Goal: Find specific page/section: Find specific page/section

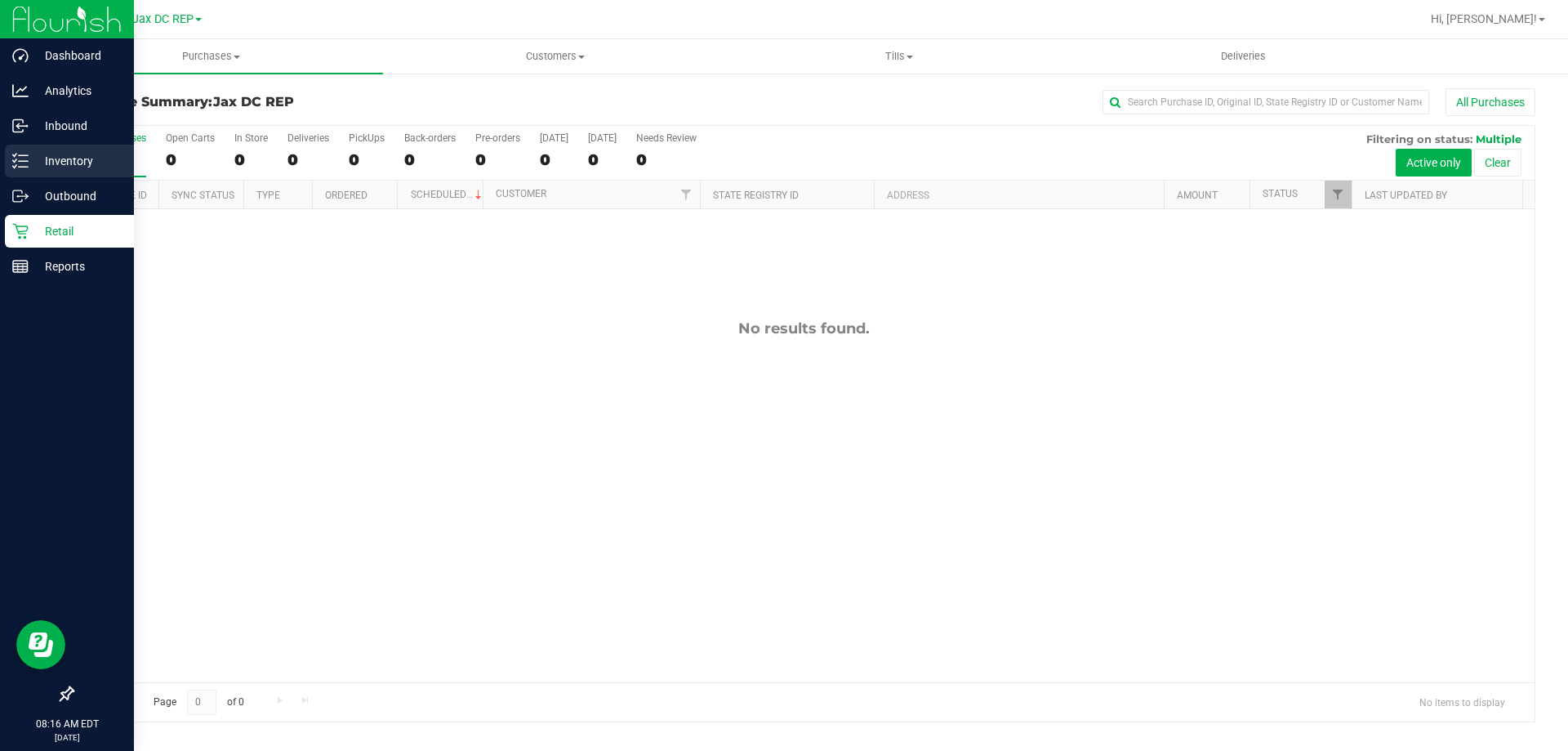
click at [17, 149] on div "Inventory" at bounding box center [69, 160] width 129 height 32
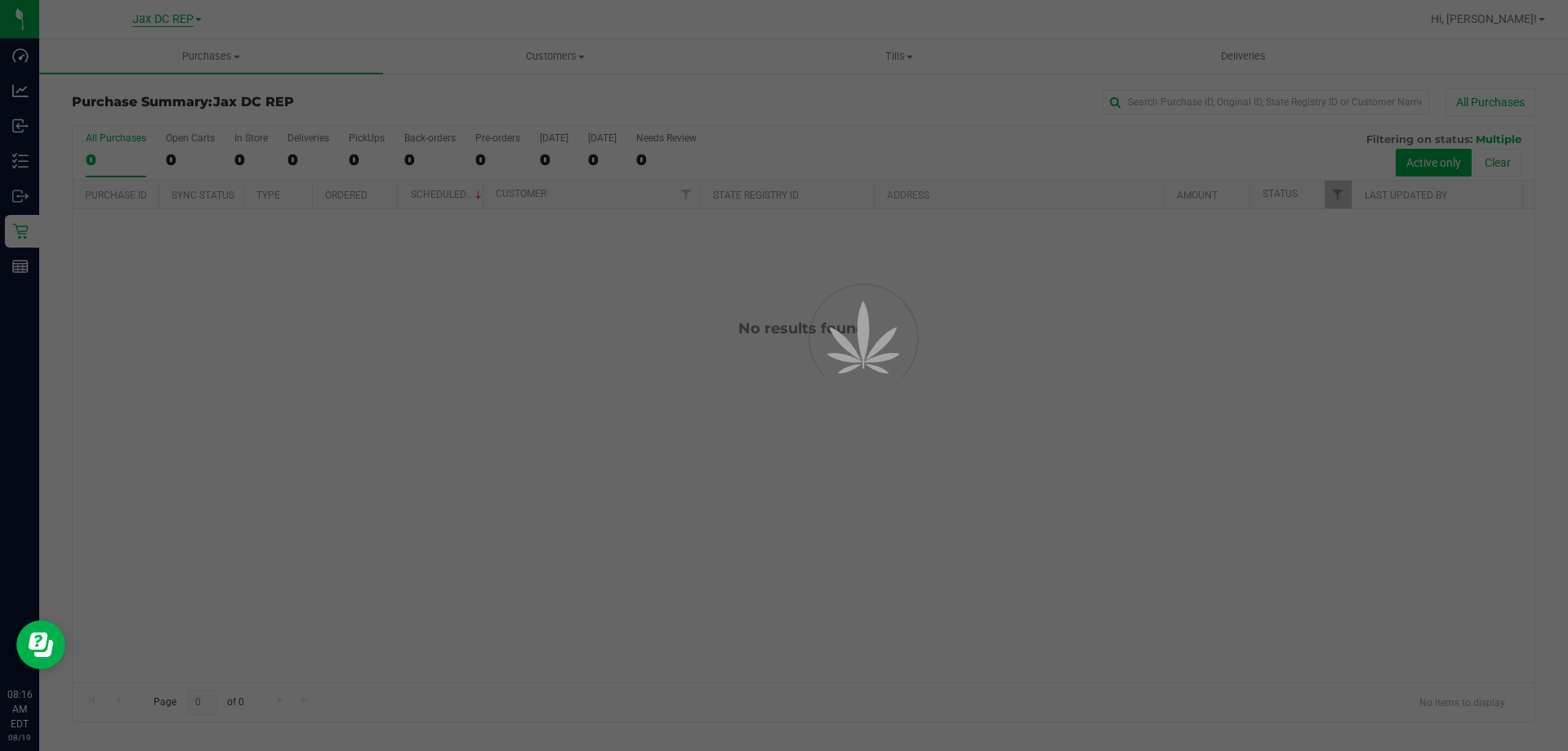
click at [185, 21] on span "Jax DC REP" at bounding box center [163, 19] width 62 height 15
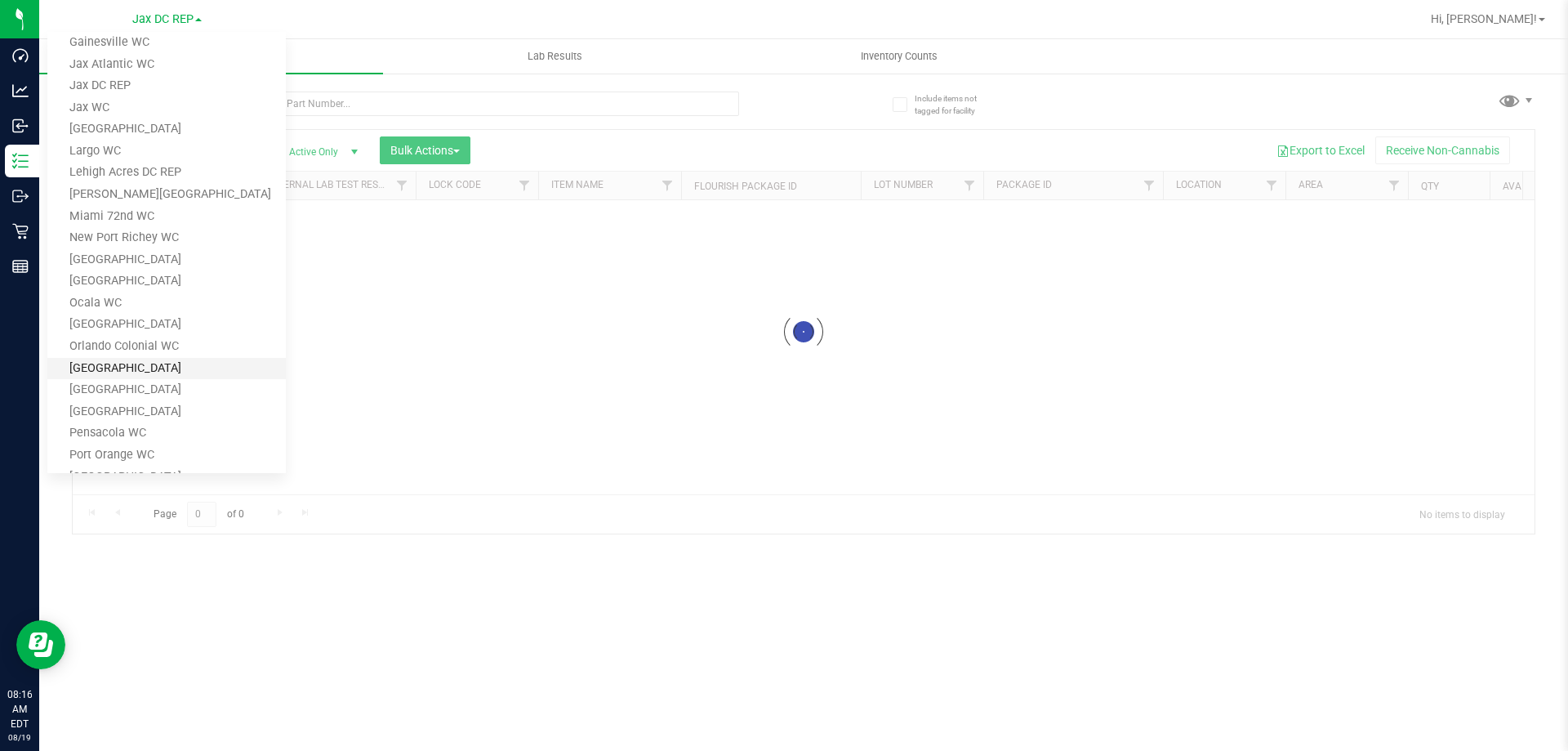
scroll to position [294, 0]
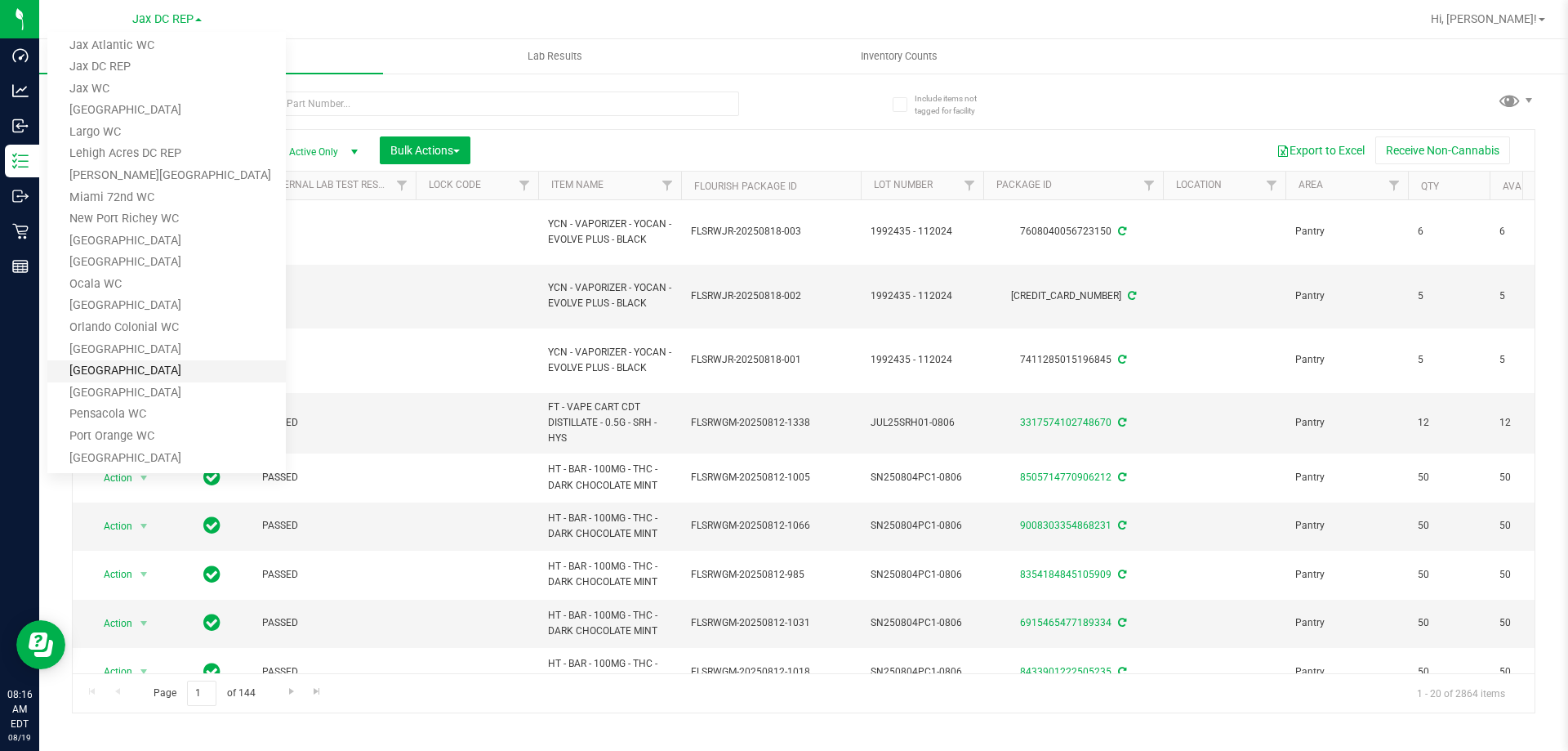
click at [84, 374] on link "[GEOGRAPHIC_DATA]" at bounding box center [166, 371] width 238 height 22
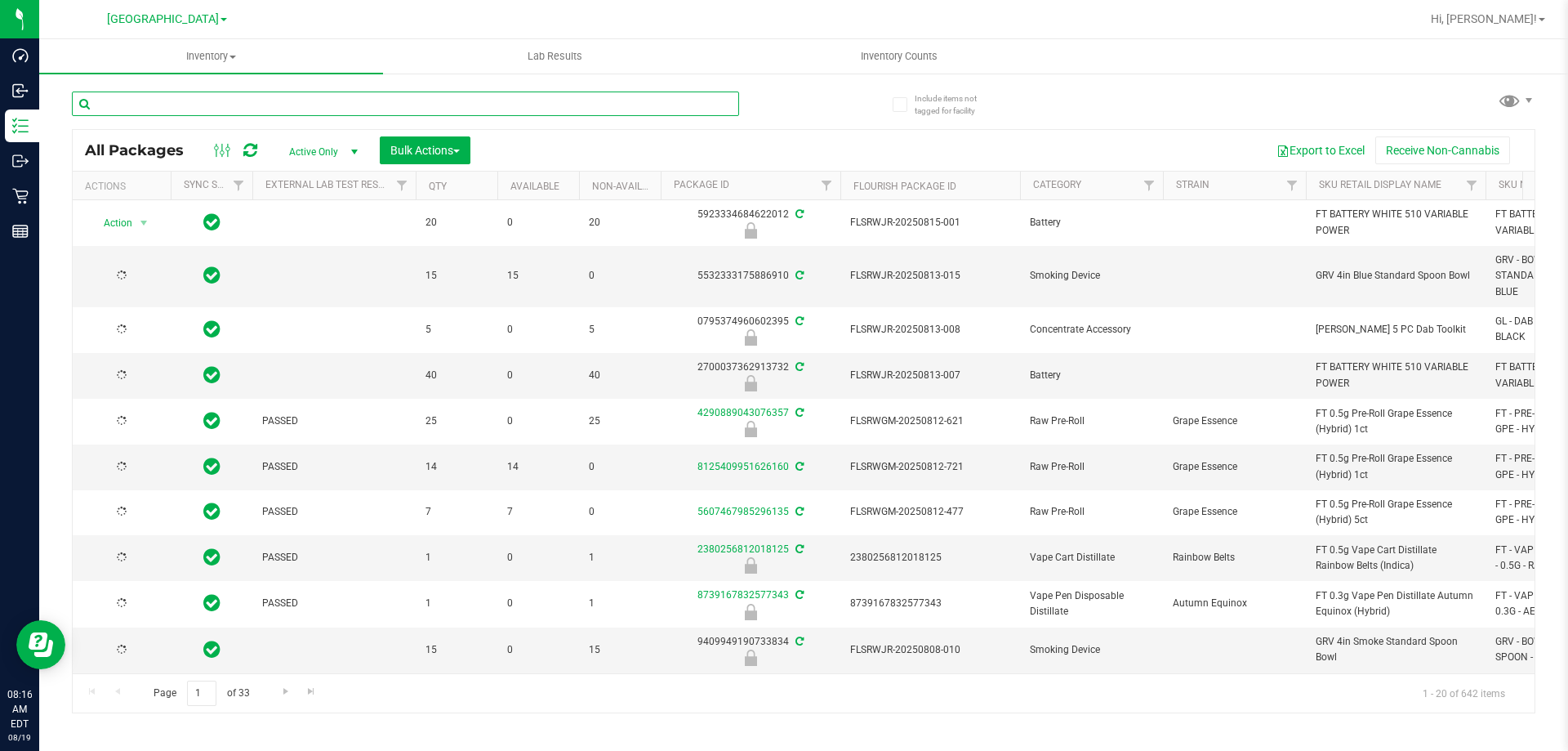
click at [165, 98] on input "text" at bounding box center [405, 103] width 667 height 25
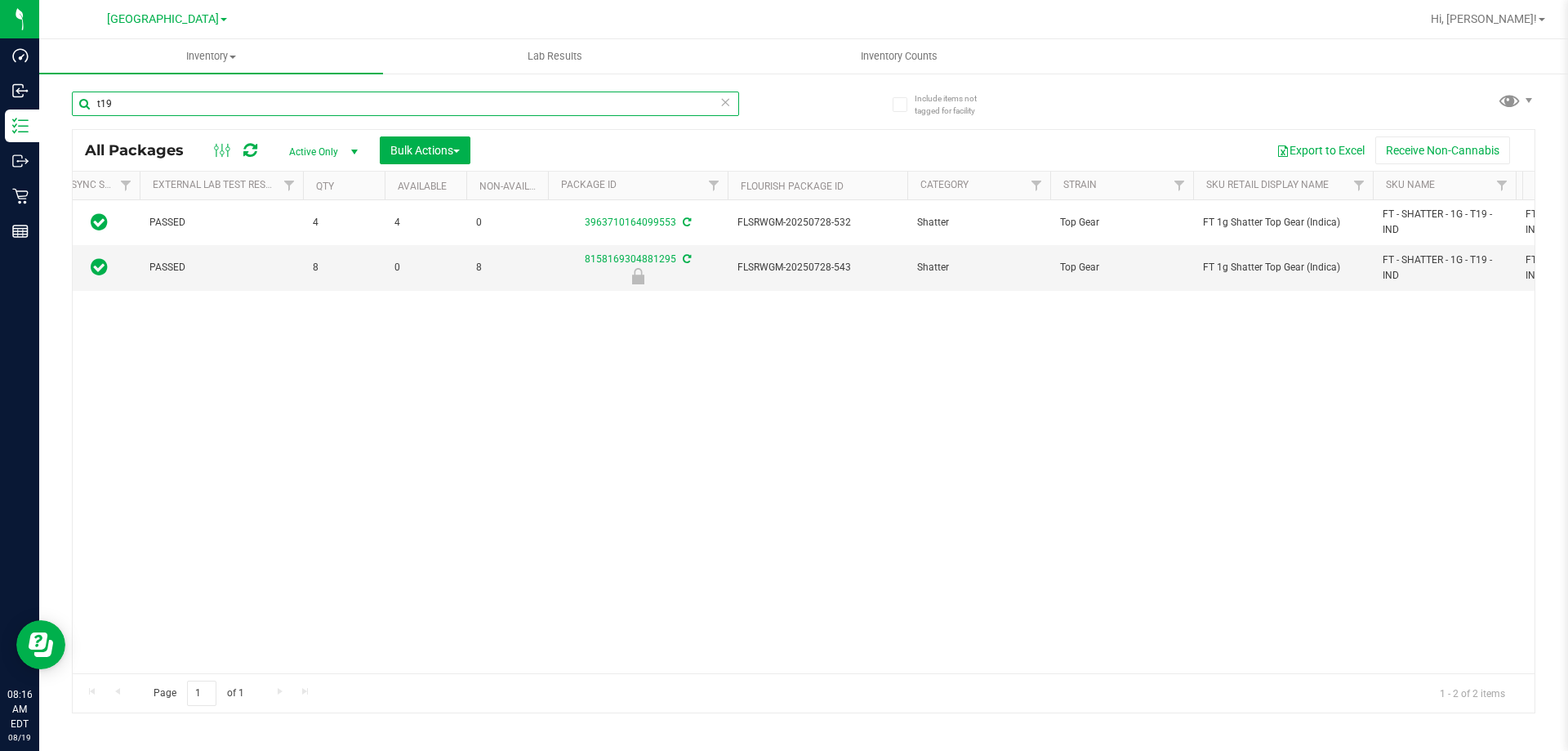
scroll to position [0, 113]
click at [141, 107] on input "t19" at bounding box center [405, 103] width 667 height 25
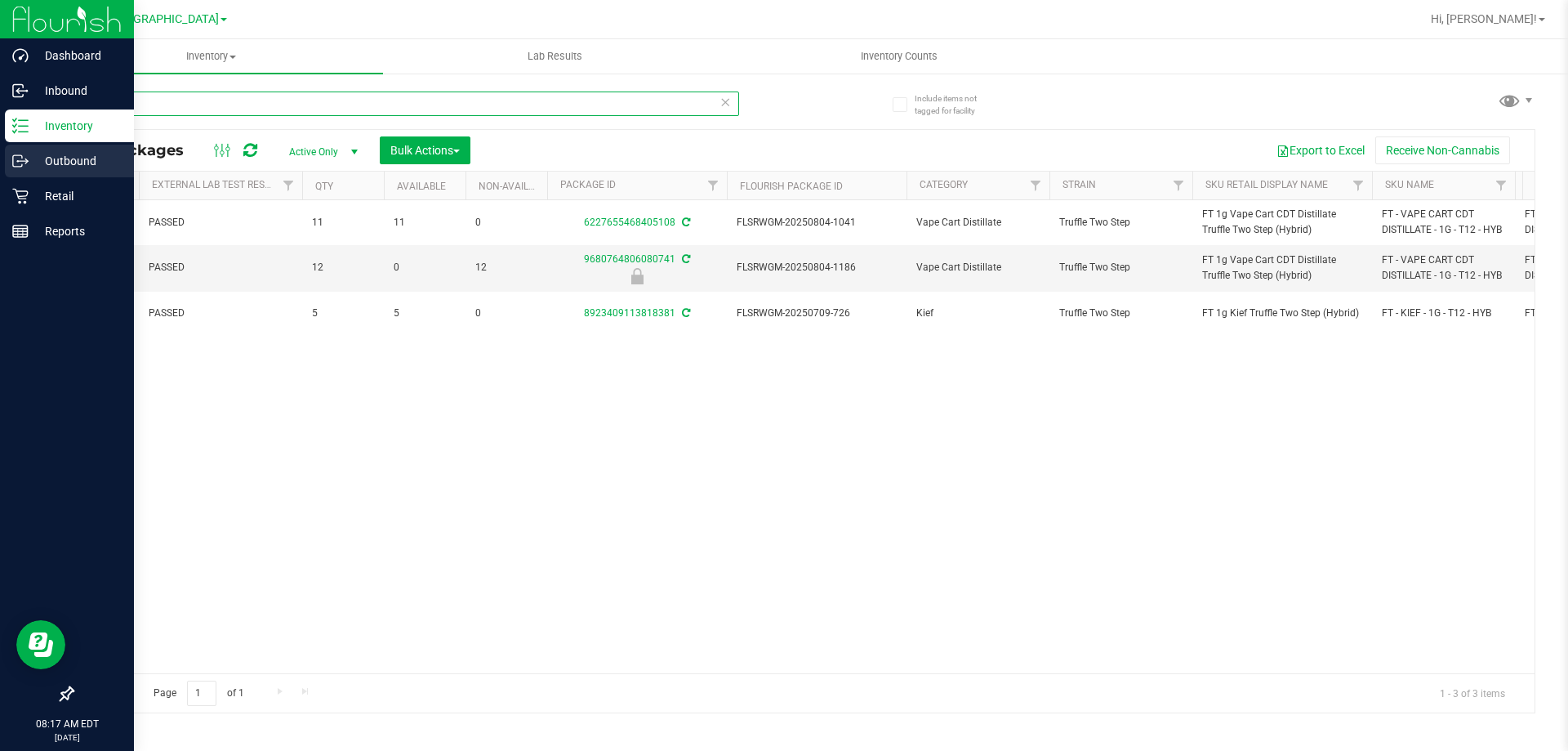
type input "truffl"
click at [36, 156] on p "Outbound" at bounding box center [77, 160] width 98 height 19
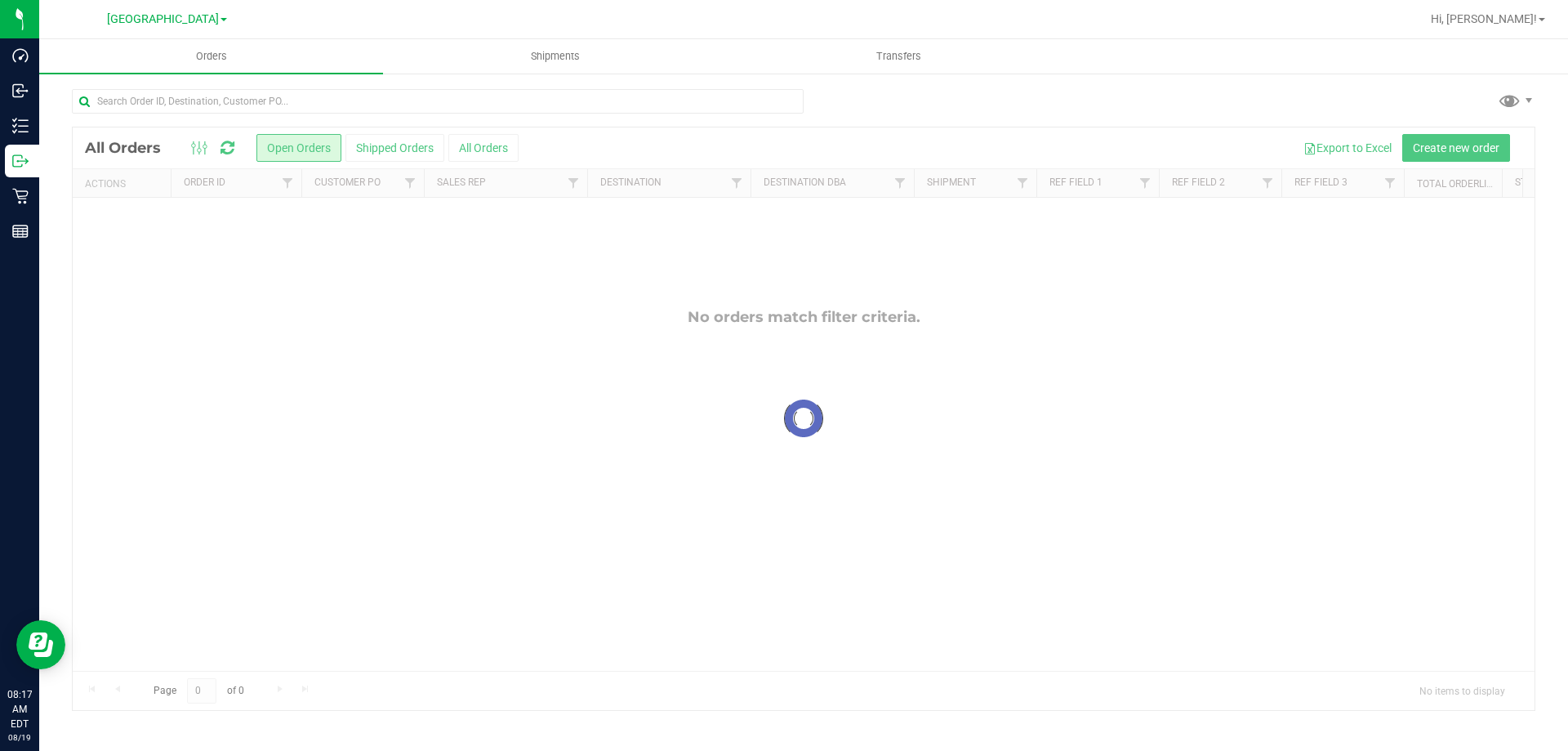
click at [376, 152] on div at bounding box center [803, 418] width 1461 height 583
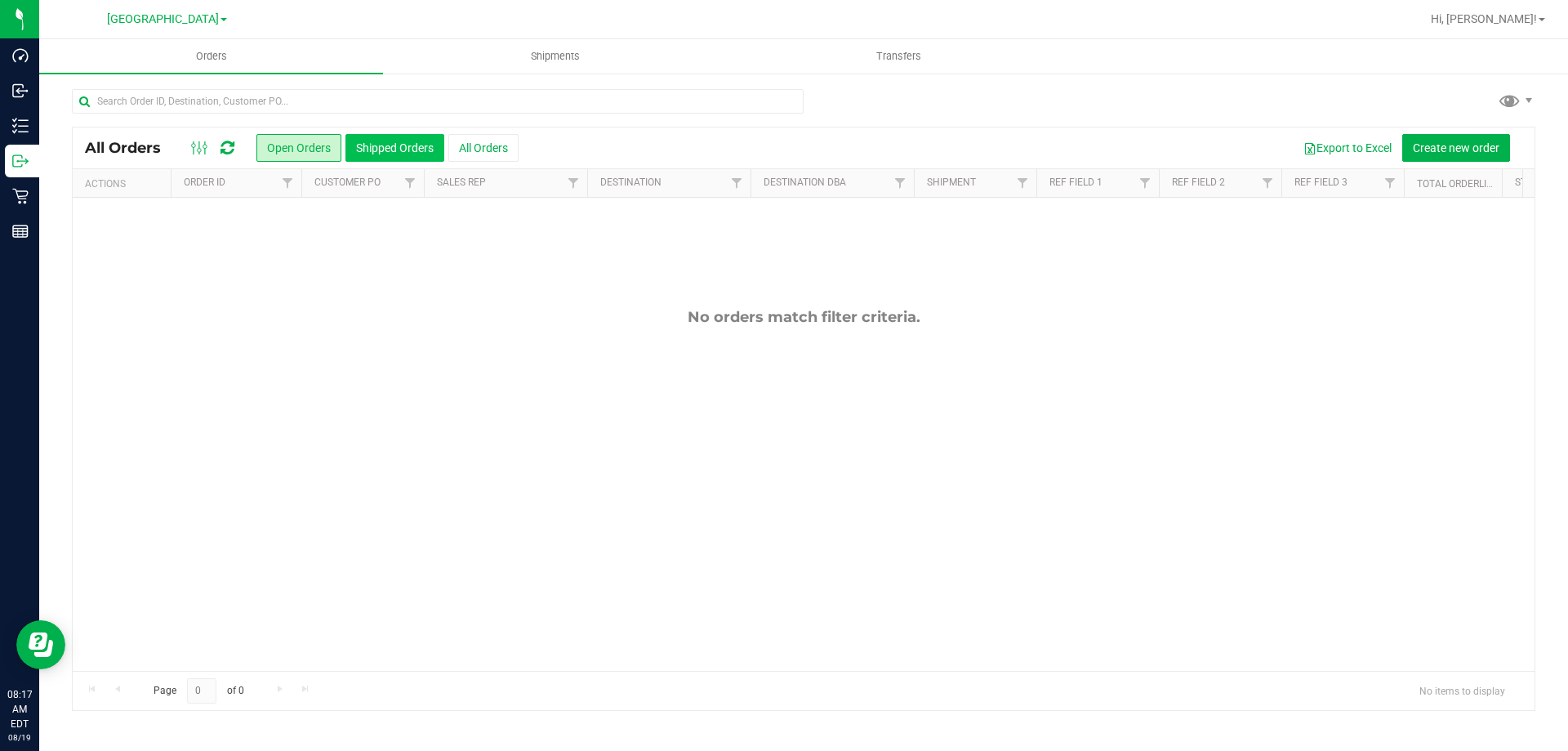
click at [389, 148] on button "Shipped Orders" at bounding box center [394, 148] width 98 height 28
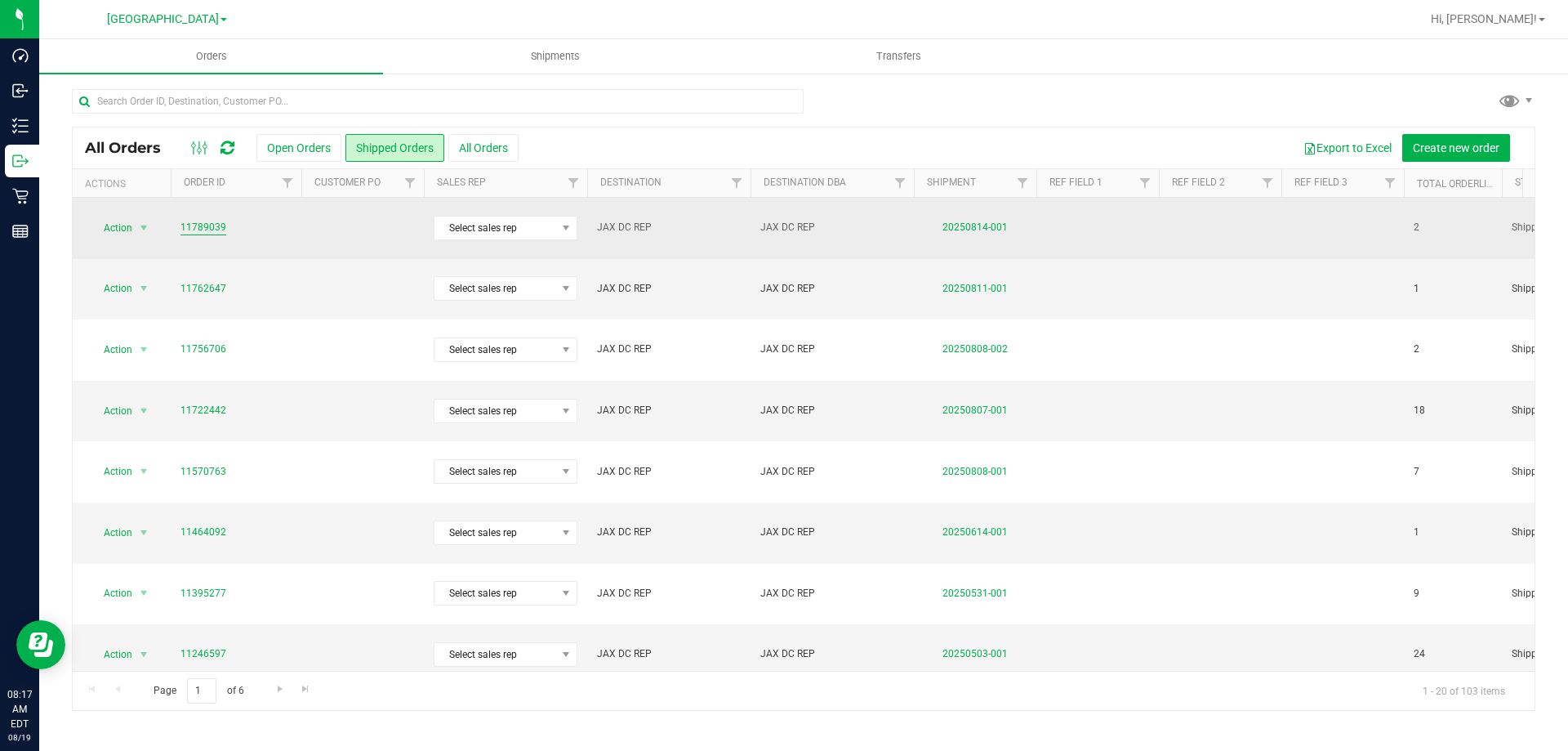
click at [205, 221] on link "11789039" at bounding box center [203, 227] width 46 height 16
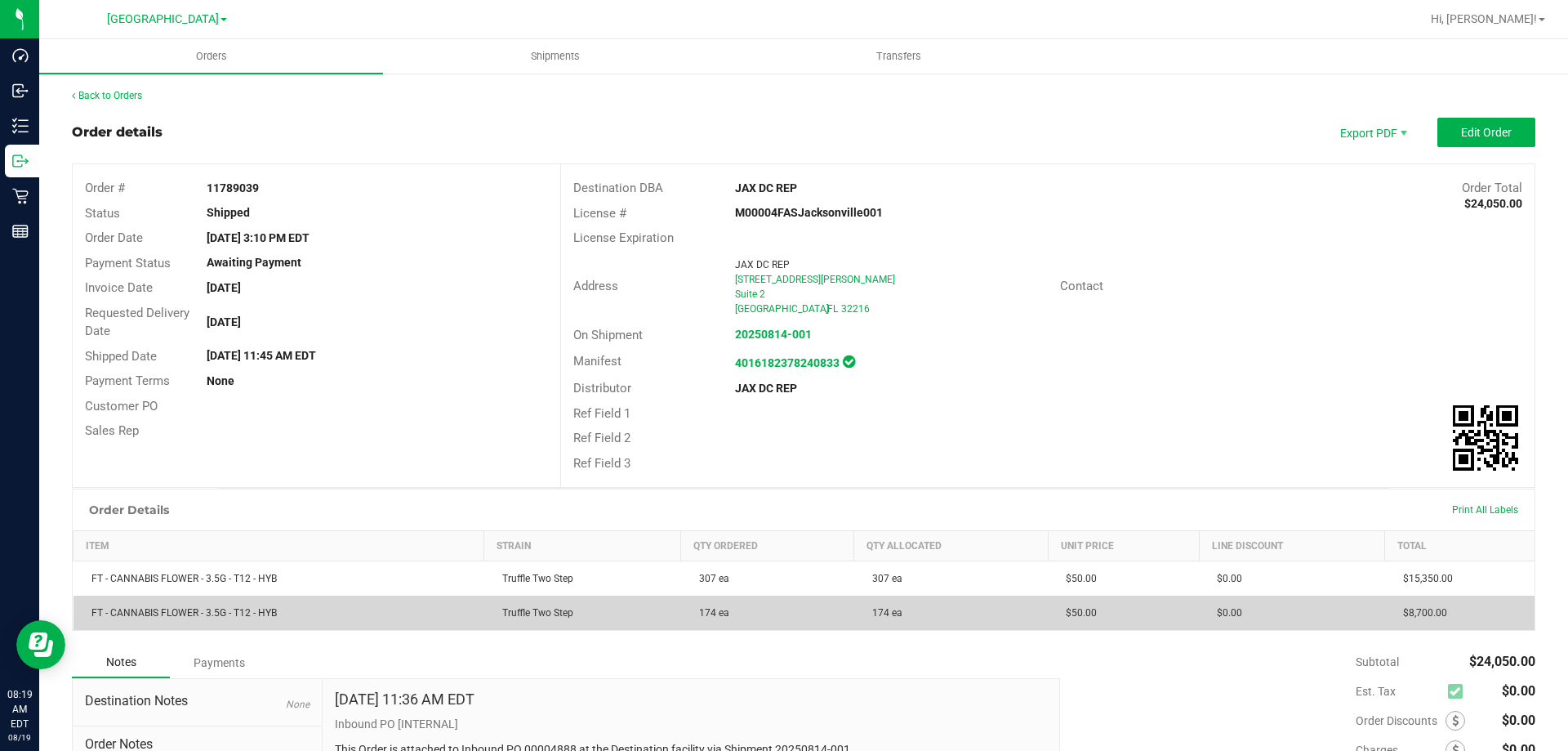
drag, startPoint x: 274, startPoint y: 612, endPoint x: 90, endPoint y: 607, distance: 184.1
click at [90, 607] on span "FT - CANNABIS FLOWER - 3.5G - T12 - HYB" at bounding box center [180, 612] width 193 height 11
copy span "FT - CANNABIS FLOWER - 3.5G - T12 - HYB"
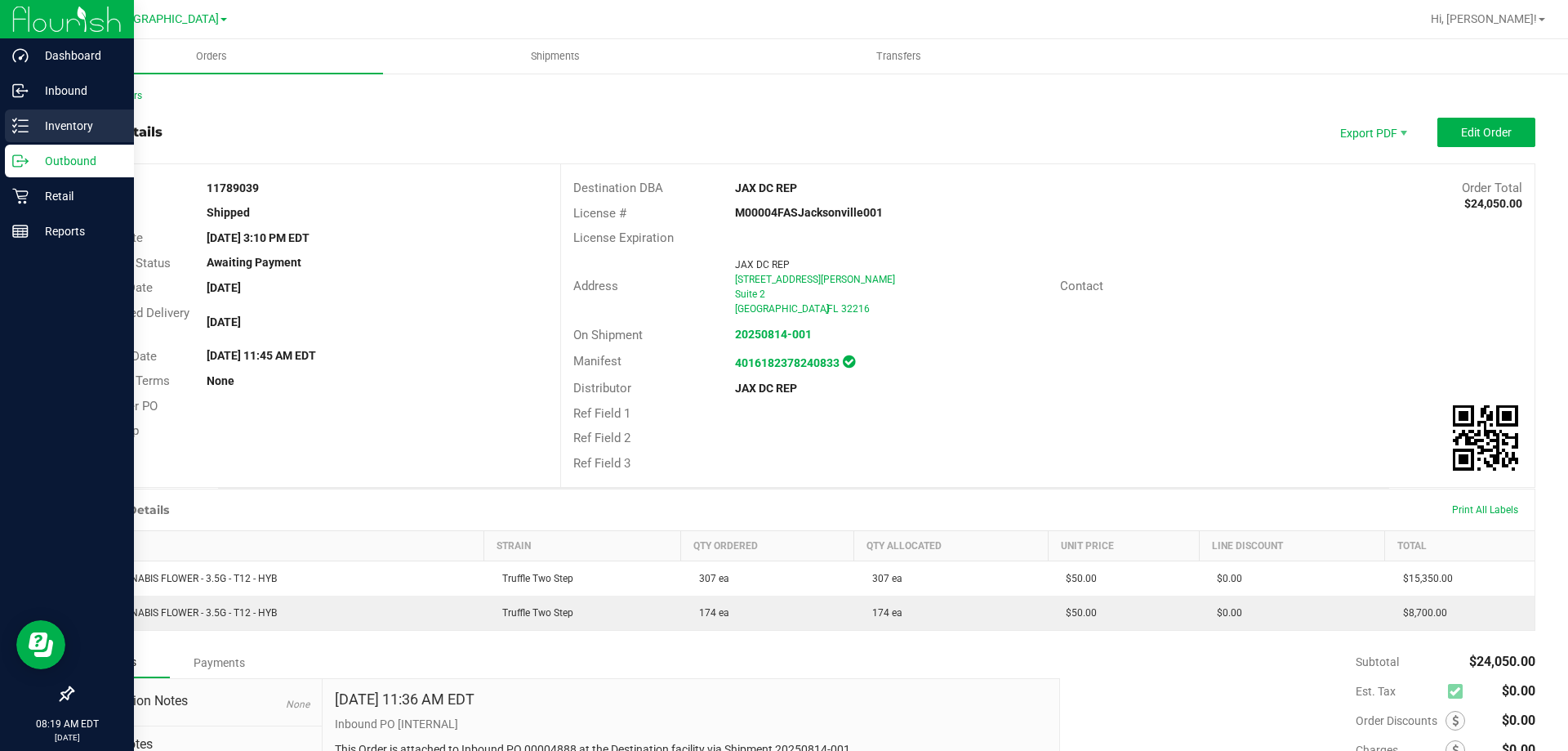
click at [49, 137] on div "Inventory" at bounding box center [69, 125] width 129 height 32
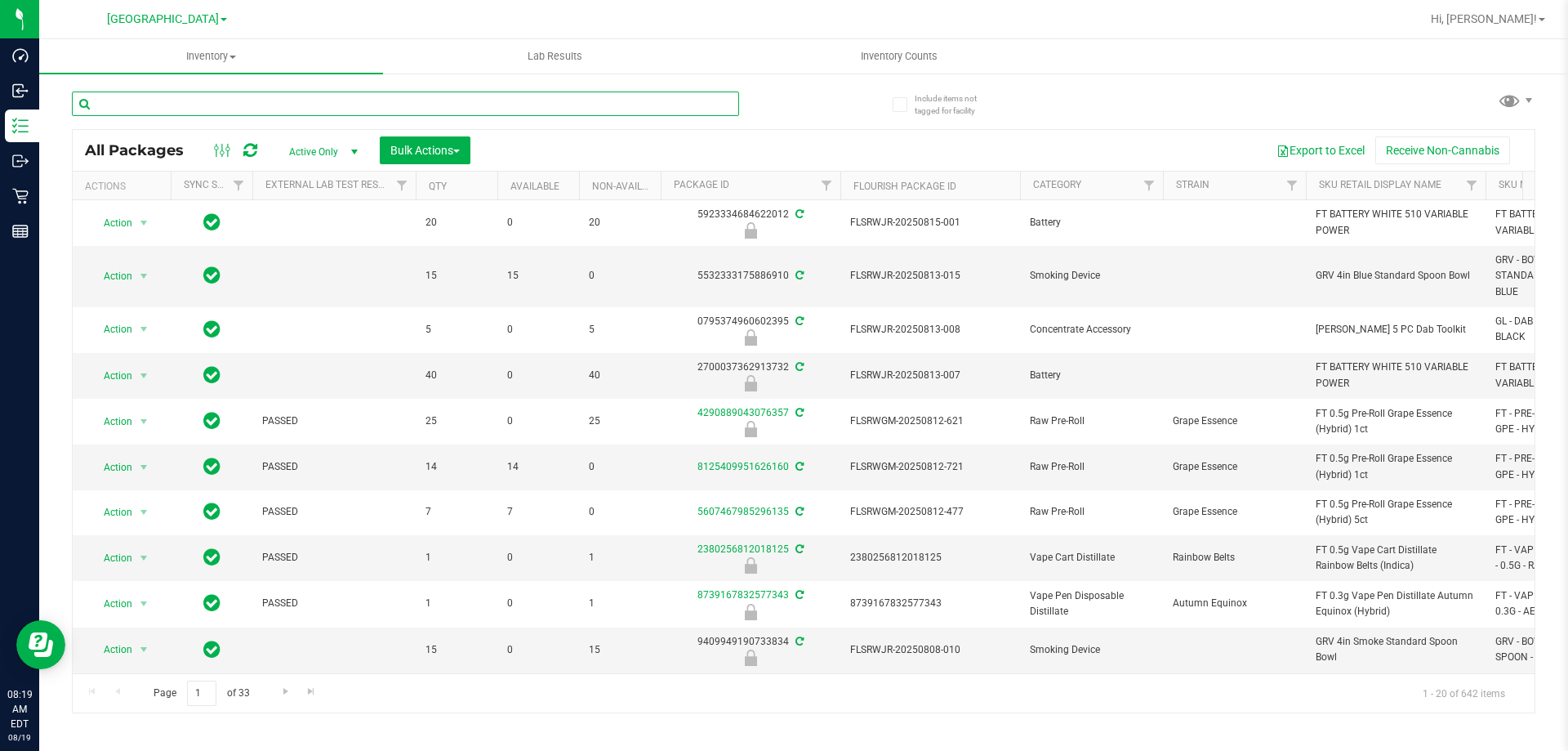
click at [149, 106] on input "text" at bounding box center [405, 103] width 667 height 25
paste input "FT - CANNABIS FLOWER - 3.5G - T12 - HYB"
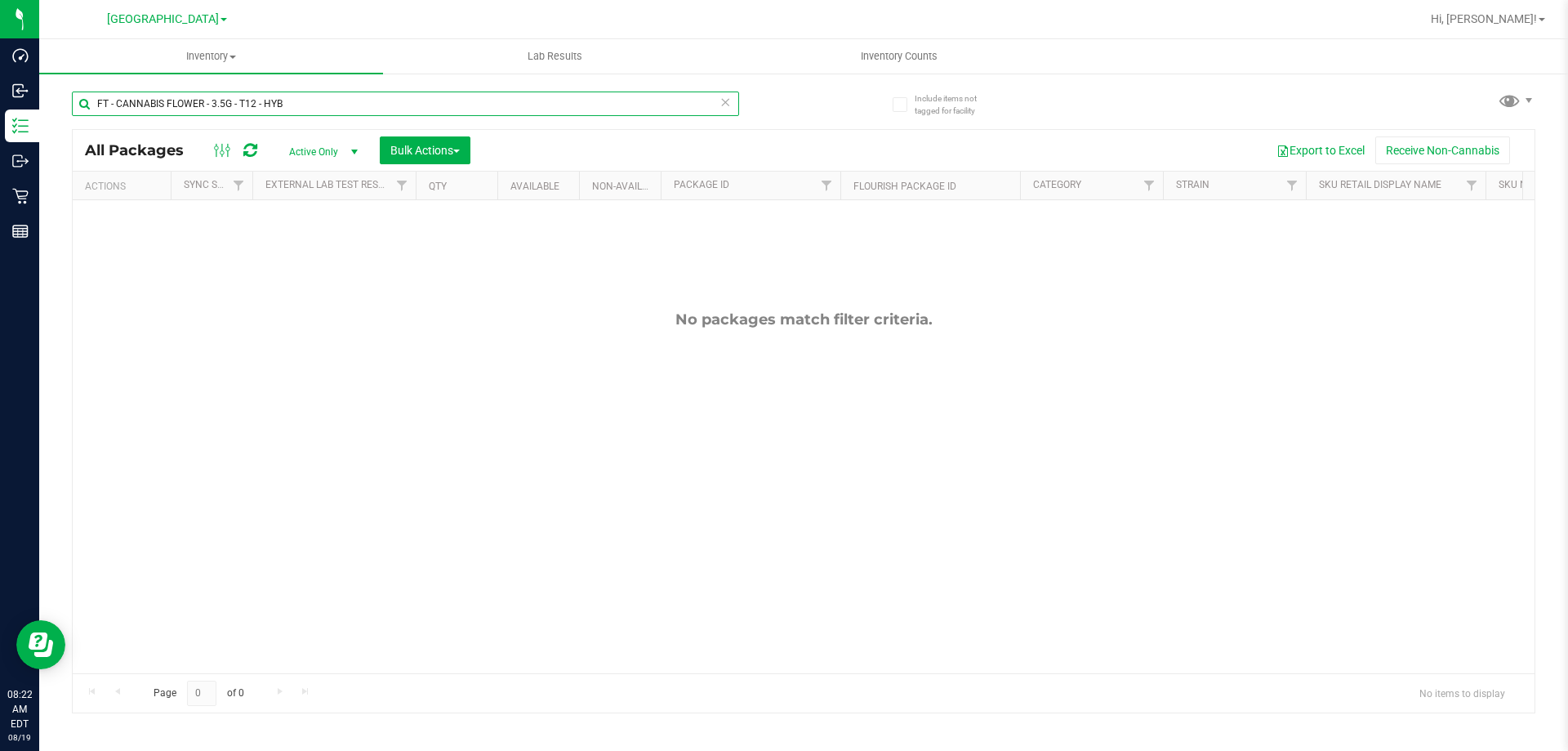
click at [144, 99] on input "FT - CANNABIS FLOWER - 3.5G - T12 - HYB" at bounding box center [405, 103] width 667 height 25
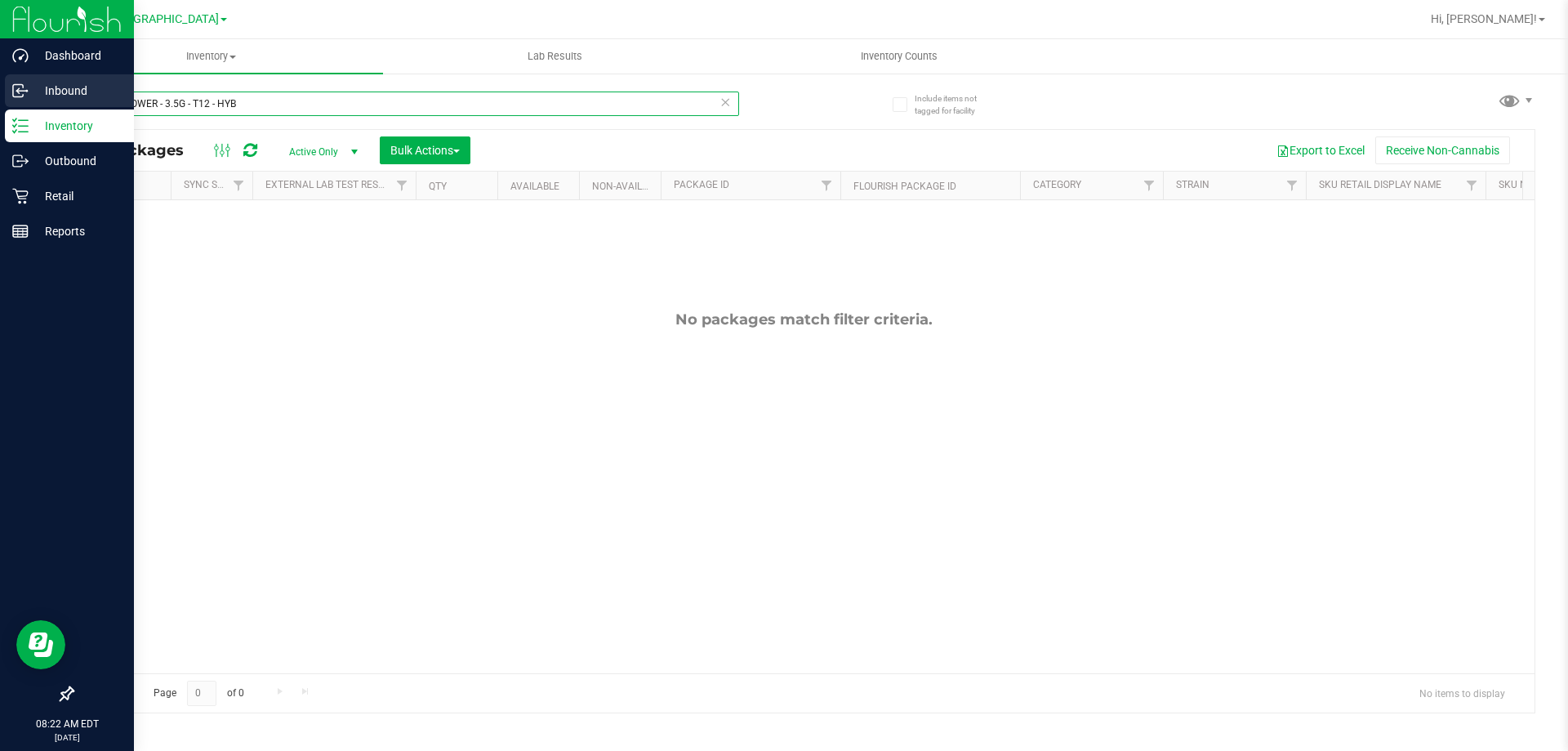
drag, startPoint x: 192, startPoint y: 104, endPoint x: 39, endPoint y: 97, distance: 153.2
click at [39, 97] on div "Dashboard Inbound Inventory Outbound Retail Reports 08:22 AM EDT [DATE] 08/19 […" at bounding box center [784, 376] width 1568 height 751
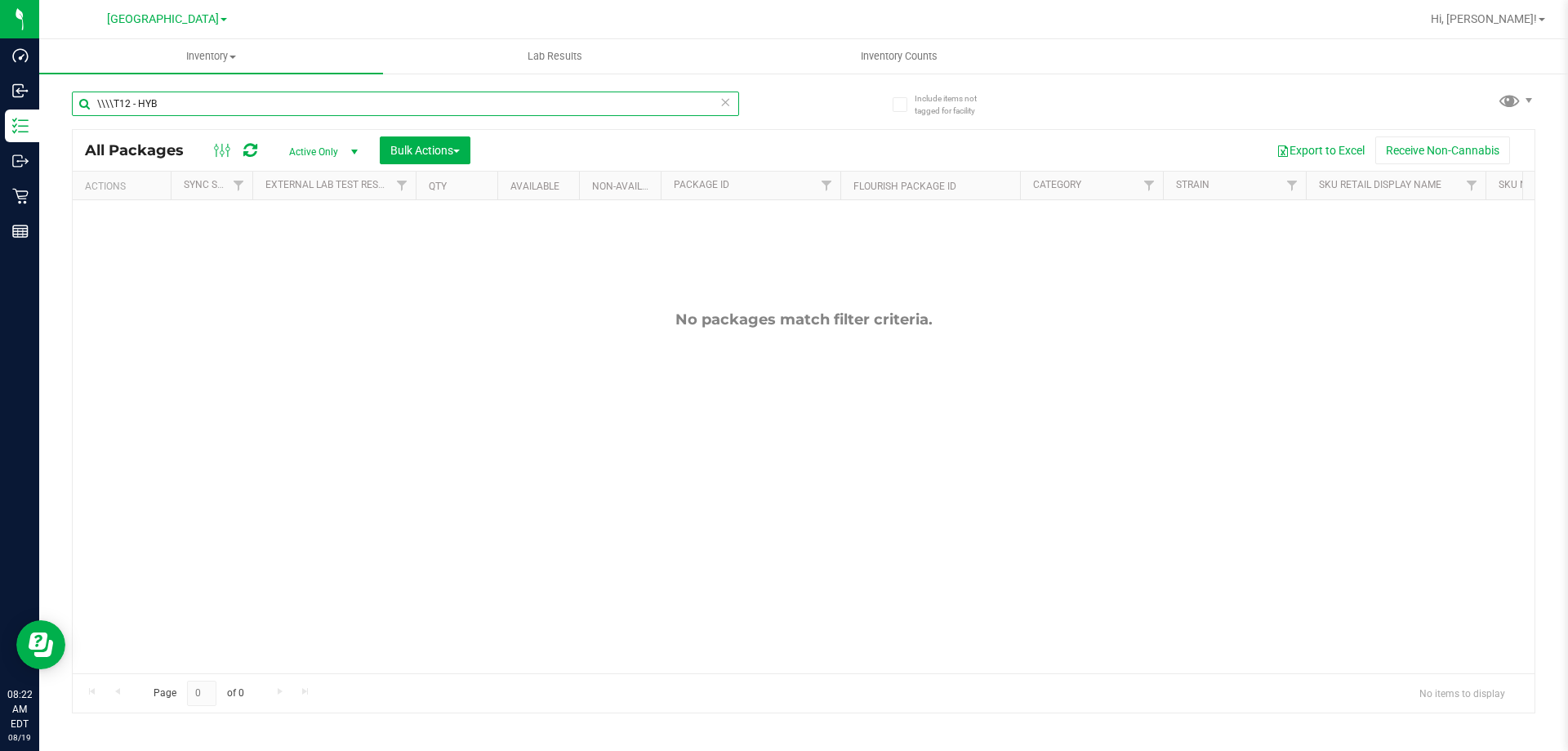
click at [167, 107] on input "\\\\T12 - HYB" at bounding box center [405, 103] width 667 height 25
type input "T12"
